Goal: Find specific page/section: Find specific page/section

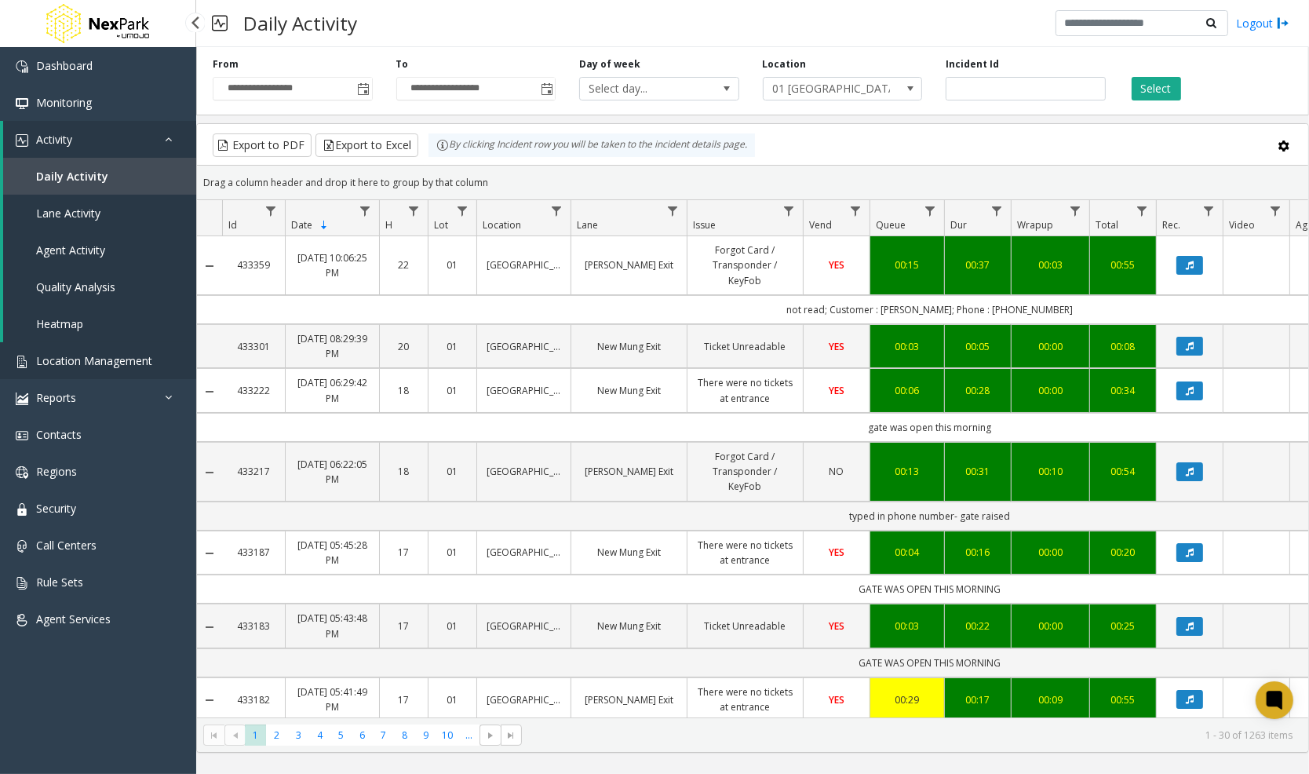
click at [93, 370] on link "Location Management" at bounding box center [98, 360] width 196 height 37
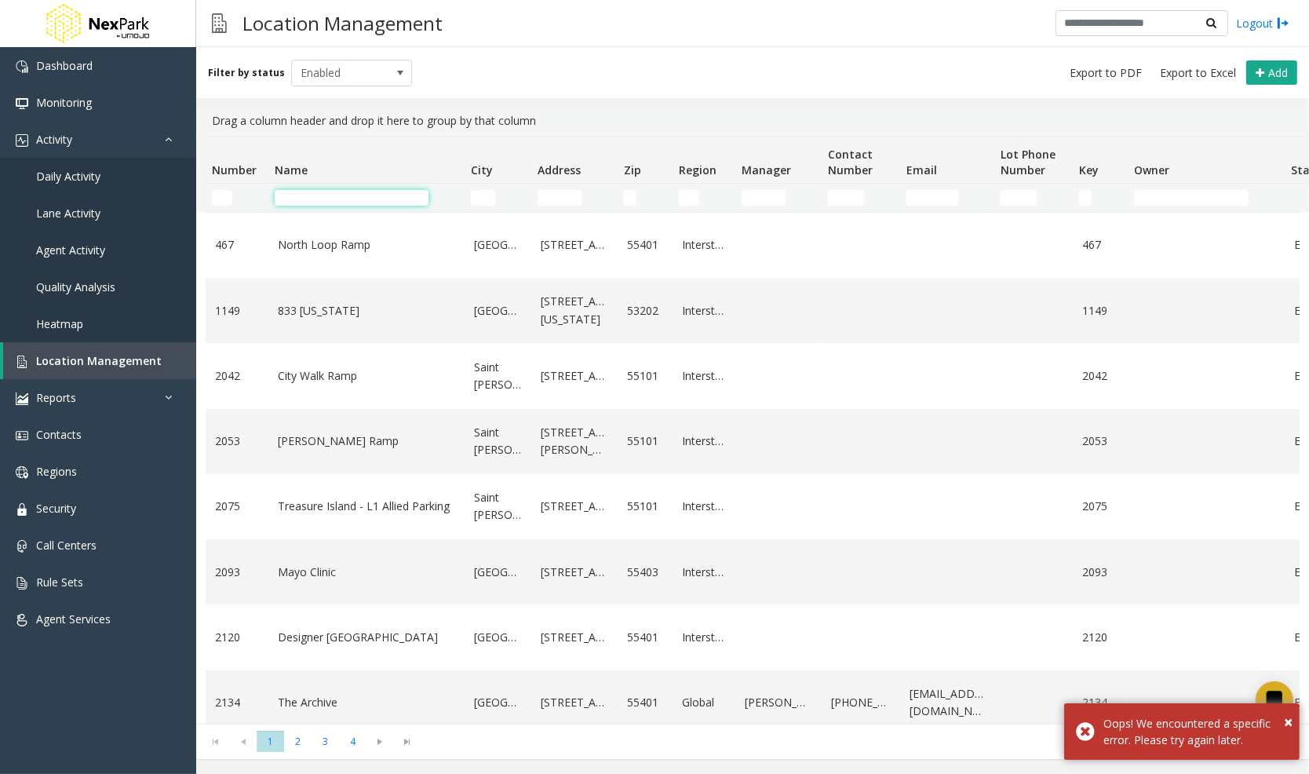
click at [381, 193] on input "Name Filter" at bounding box center [352, 198] width 154 height 16
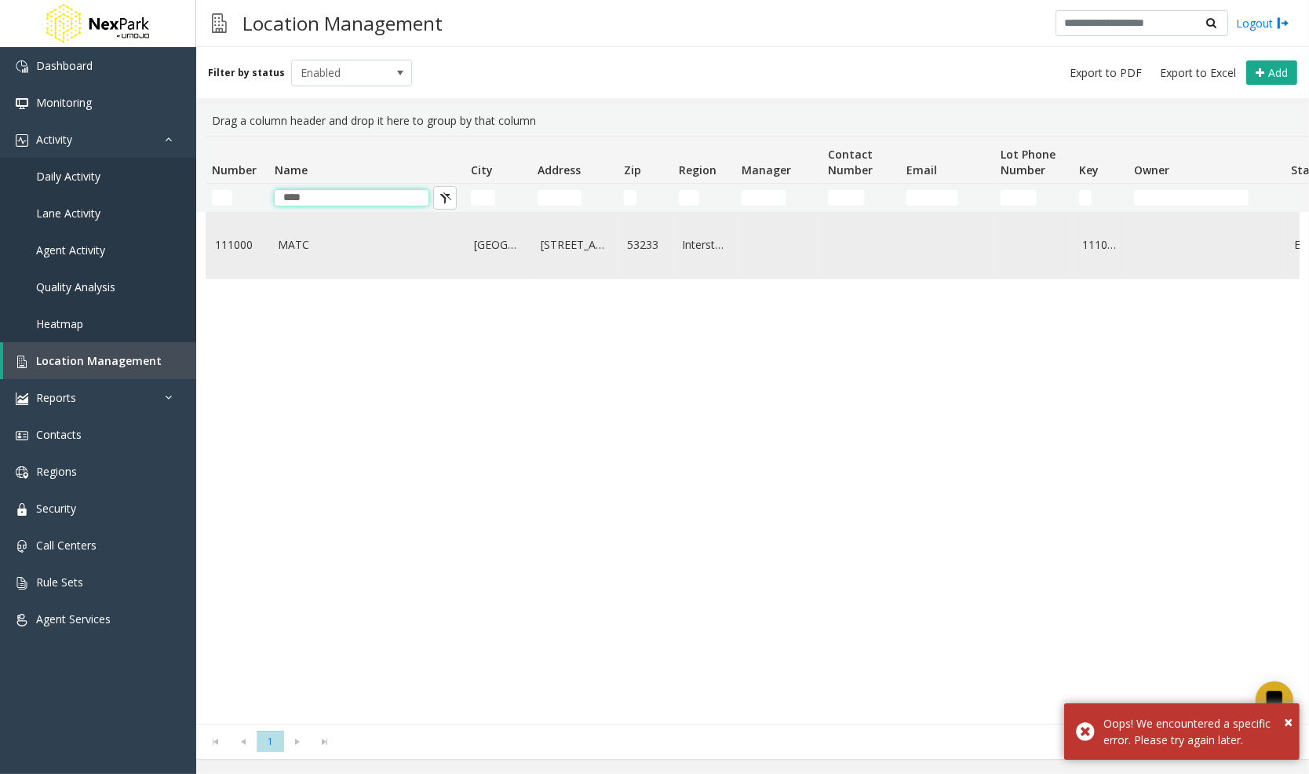
type input "****"
click at [366, 243] on link "MATC" at bounding box center [366, 244] width 177 height 17
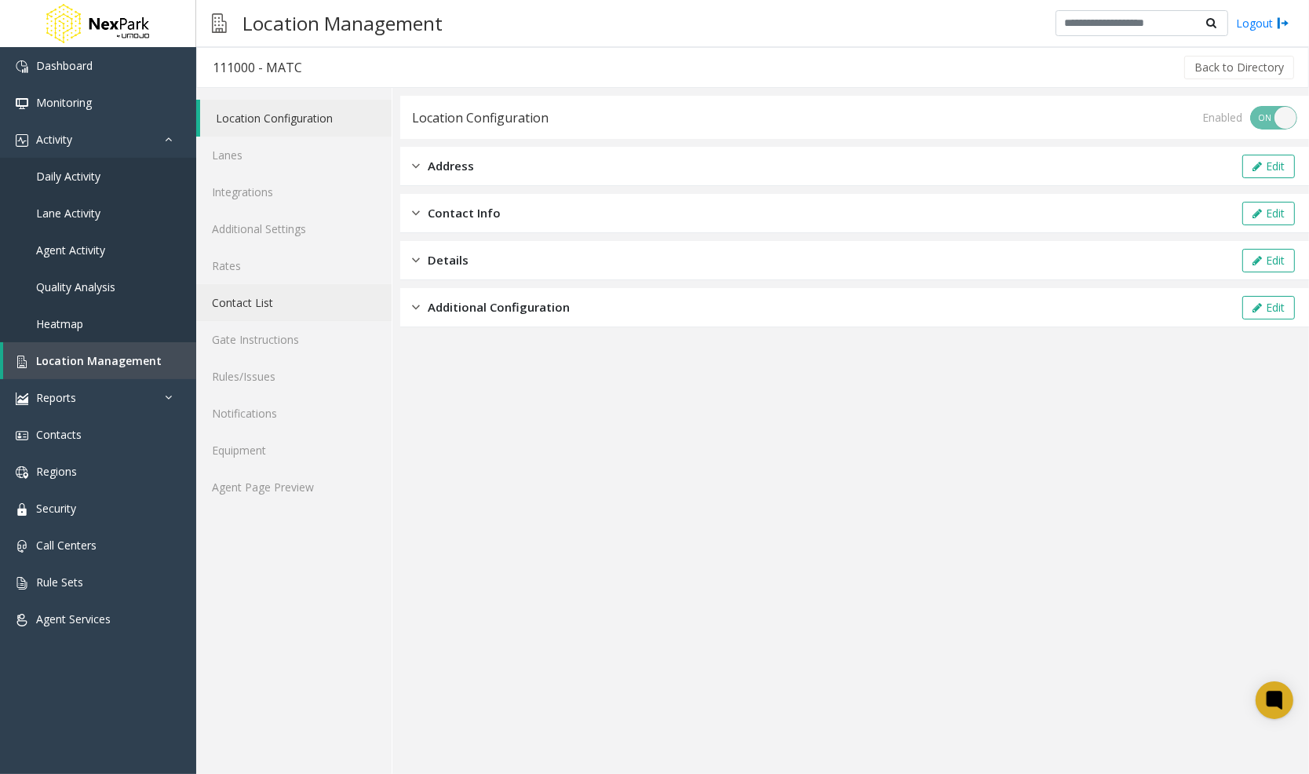
click at [291, 296] on link "Contact List" at bounding box center [293, 302] width 195 height 37
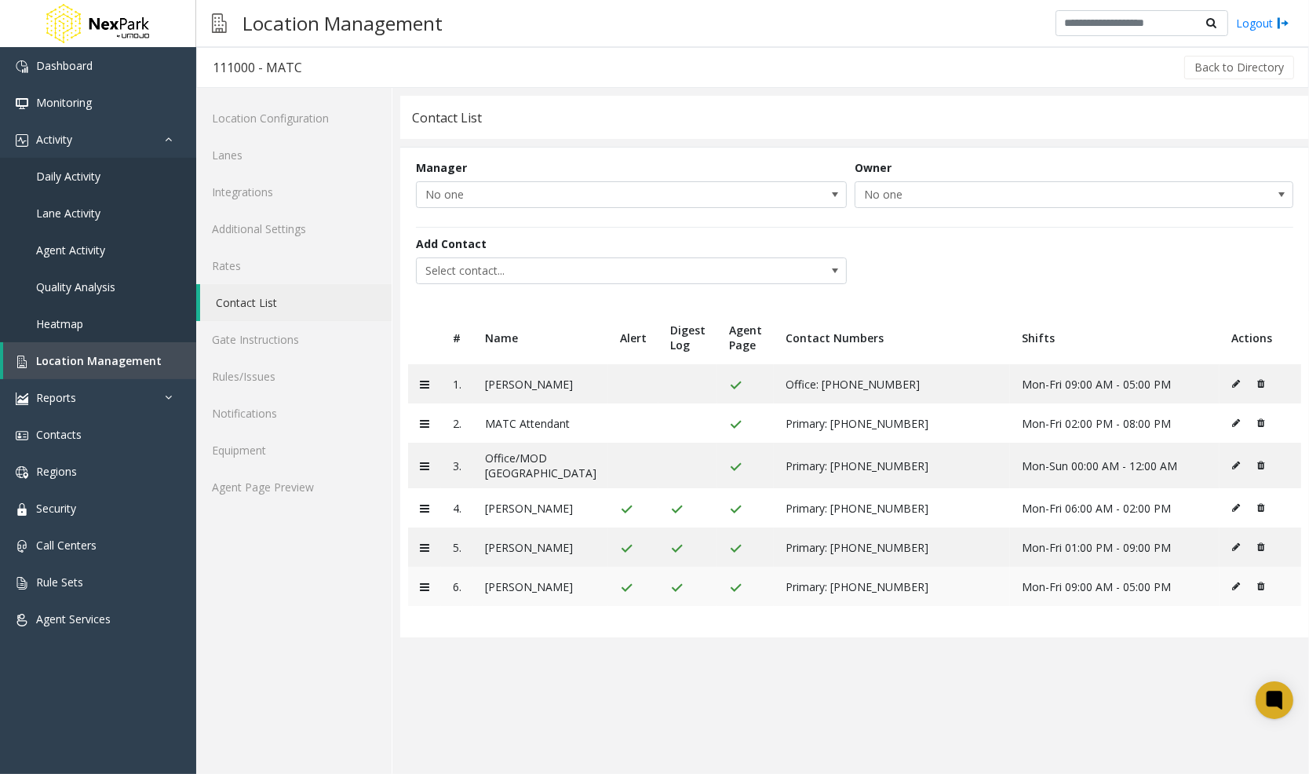
click at [1227, 603] on td at bounding box center [1261, 586] width 82 height 39
click at [1233, 591] on icon at bounding box center [1236, 586] width 8 height 9
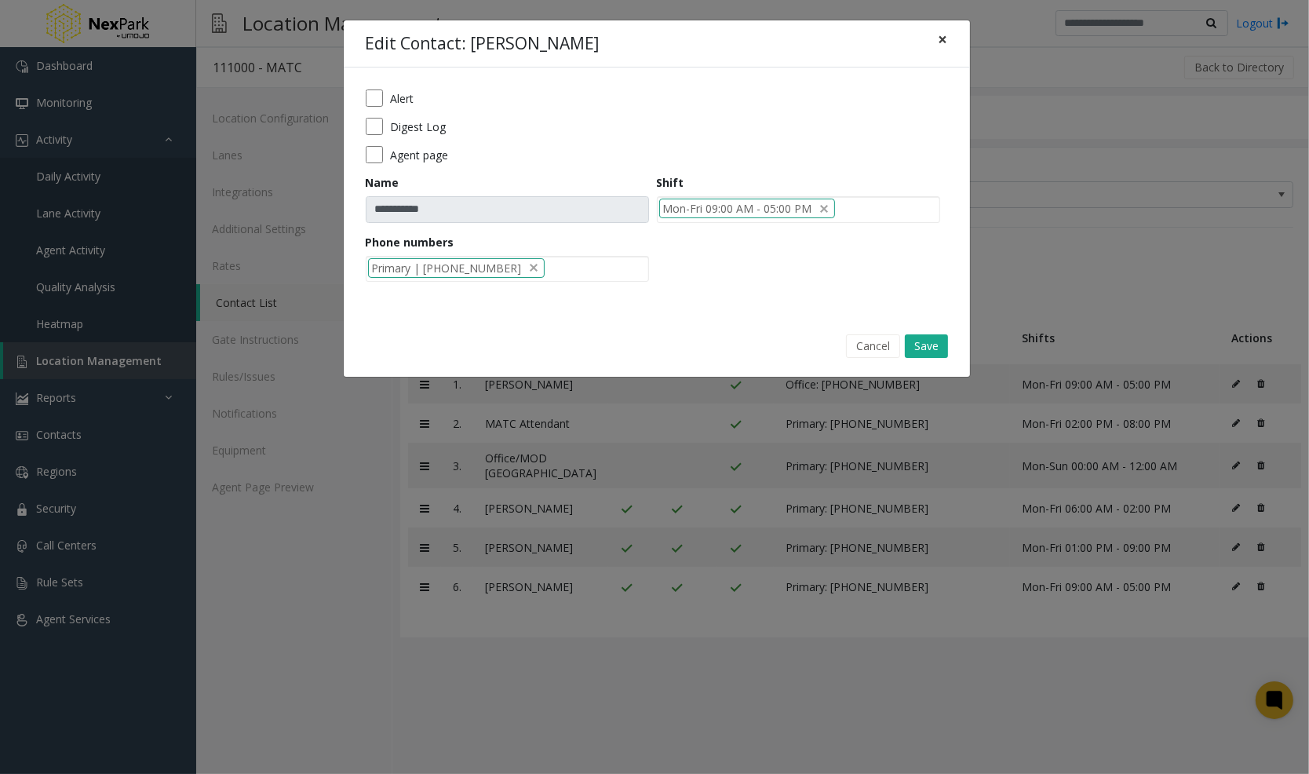
click at [938, 42] on button "×" at bounding box center [943, 39] width 31 height 38
